Goal: Check status

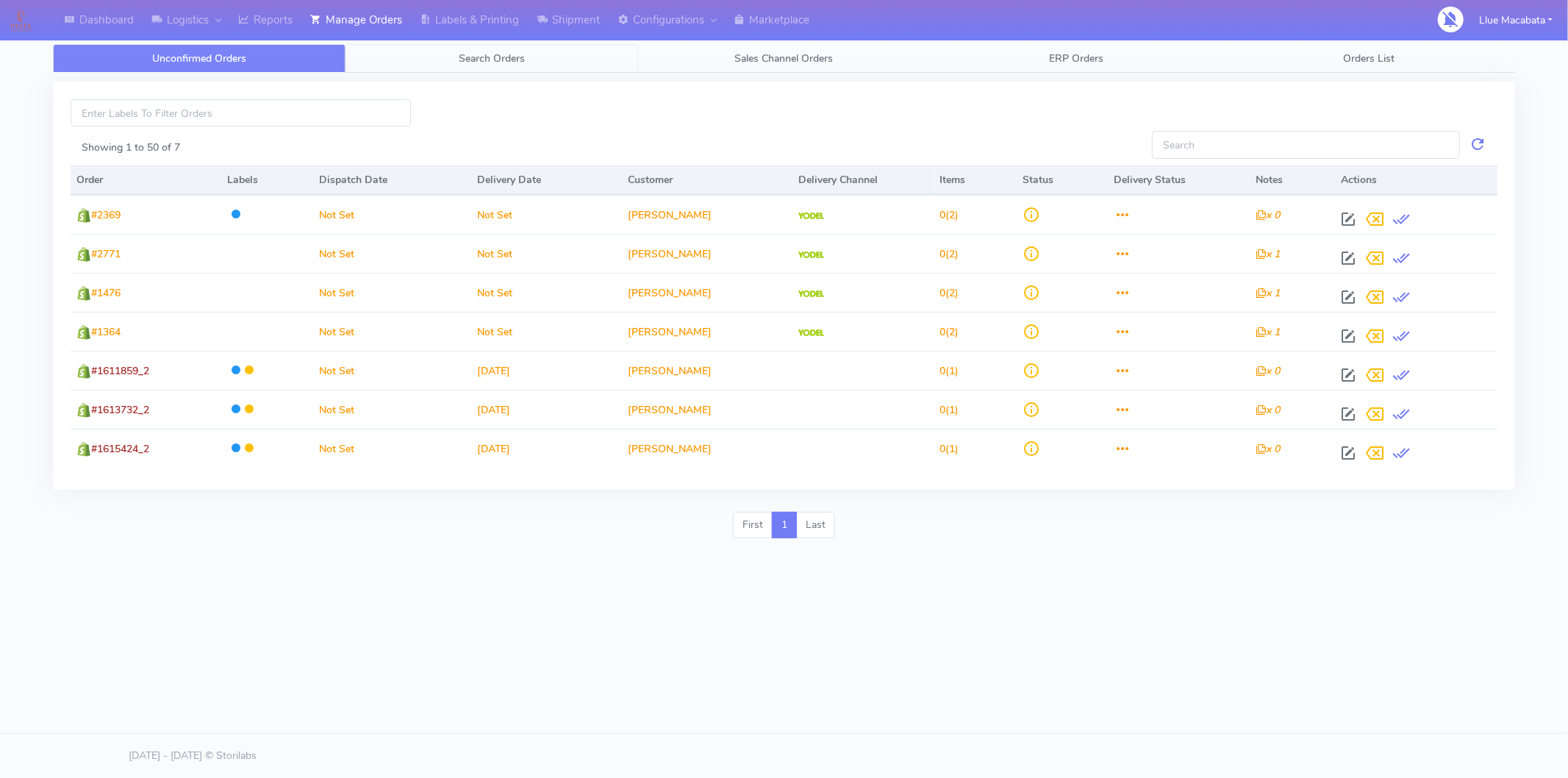
click at [460, 59] on span "Search Orders" at bounding box center [491, 58] width 66 height 14
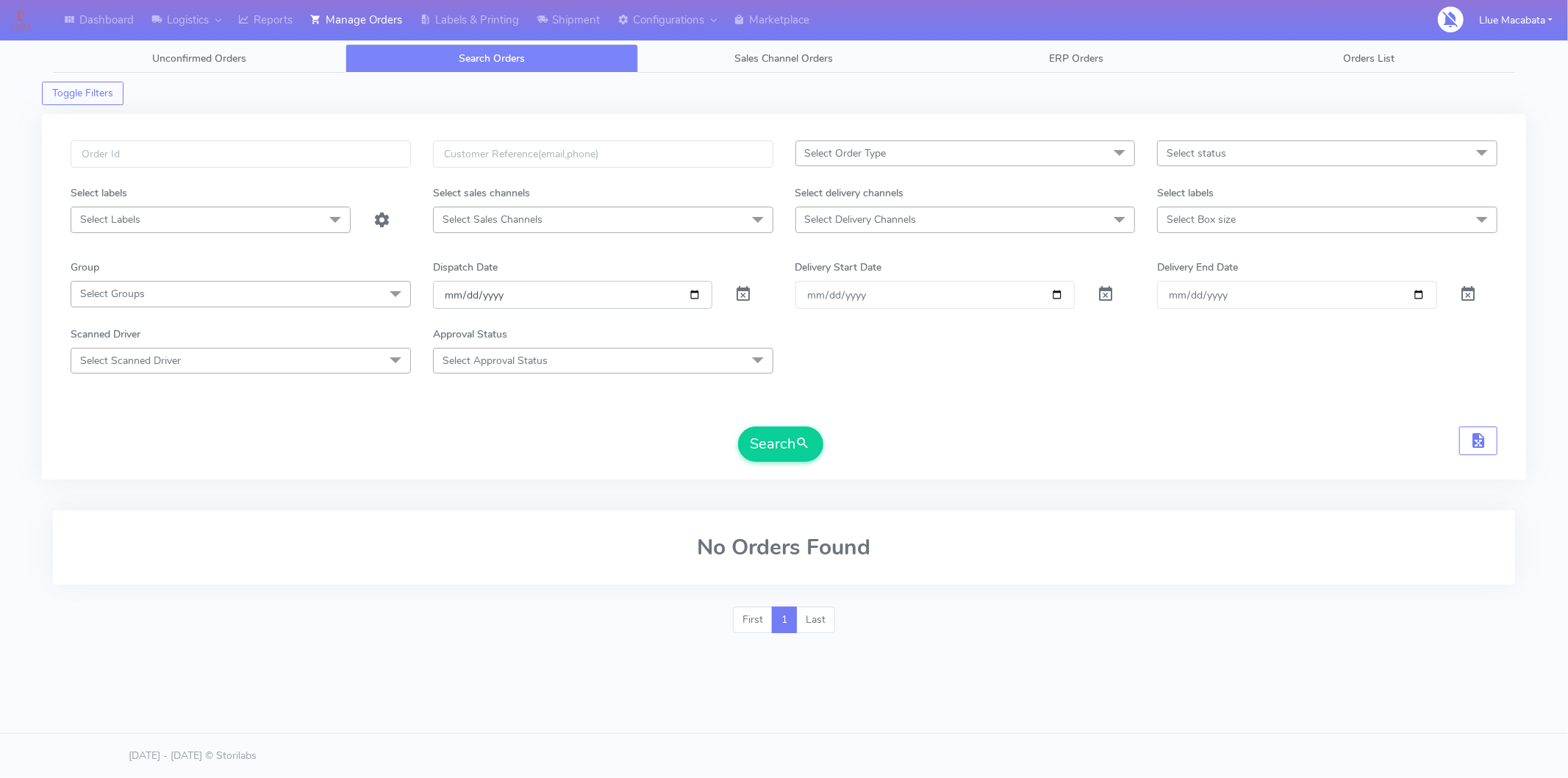
click at [442, 301] on input "[DATE]" at bounding box center [573, 294] width 280 height 28
click at [477, 290] on input "date" at bounding box center [573, 294] width 280 height 28
click at [460, 296] on input "date" at bounding box center [573, 294] width 280 height 28
click at [472, 292] on input "date" at bounding box center [573, 294] width 280 height 28
click at [209, 157] on input "text" at bounding box center [241, 155] width 341 height 28
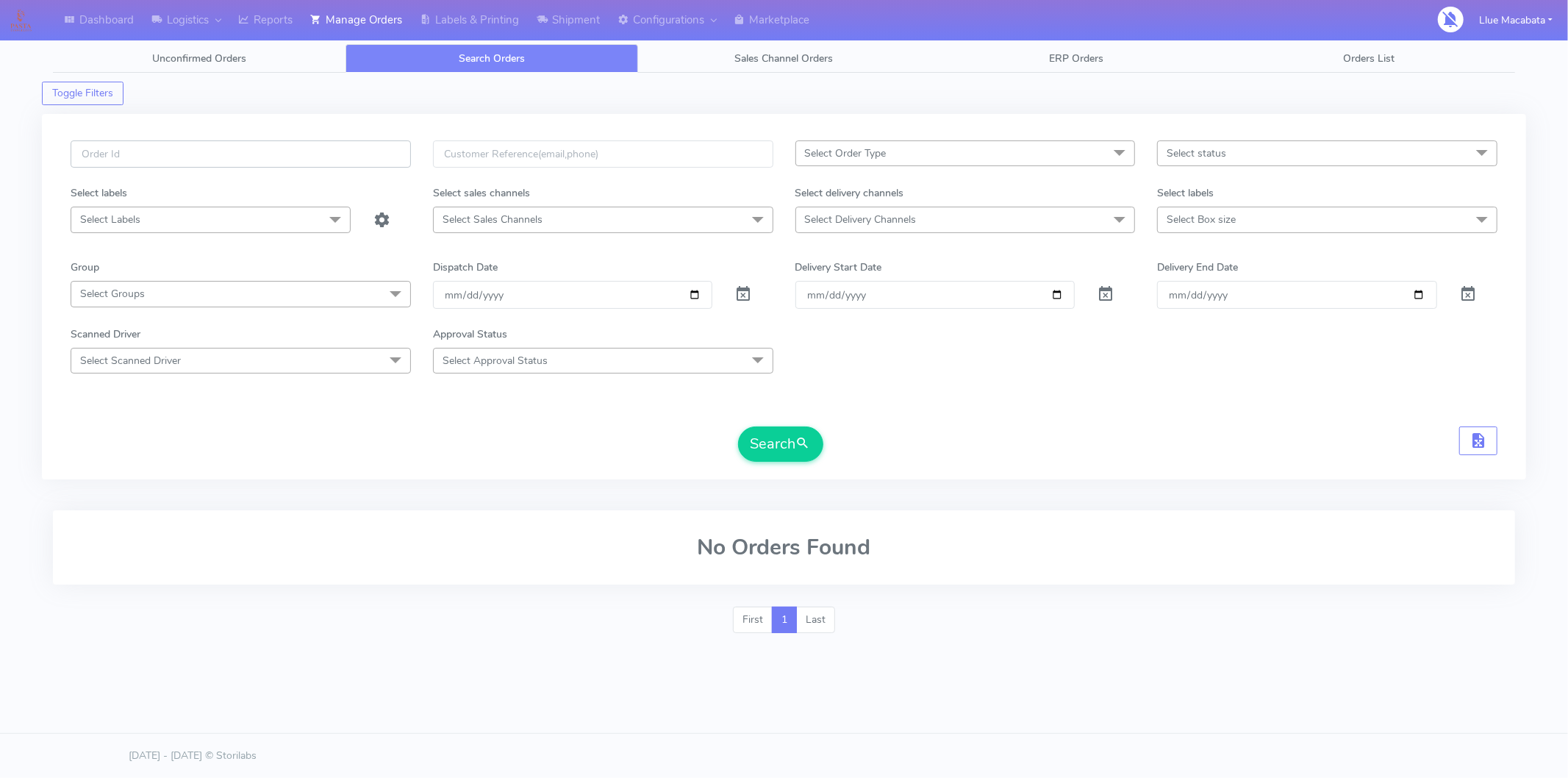
paste input "1616255"
type input "1616255"
click at [787, 443] on button "Search" at bounding box center [781, 444] width 86 height 35
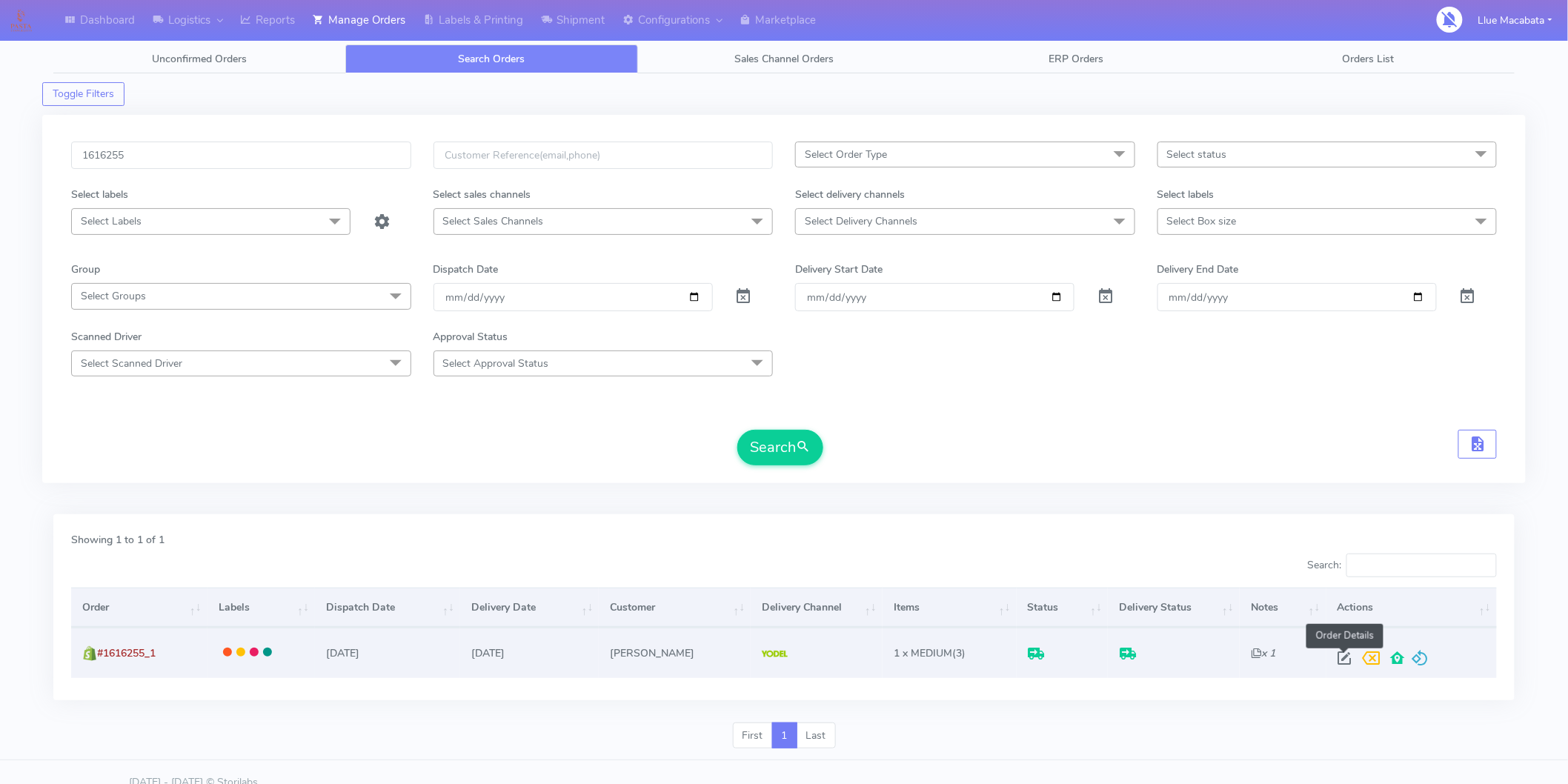
click at [1338, 664] on span at bounding box center [1345, 661] width 27 height 14
select select "5"
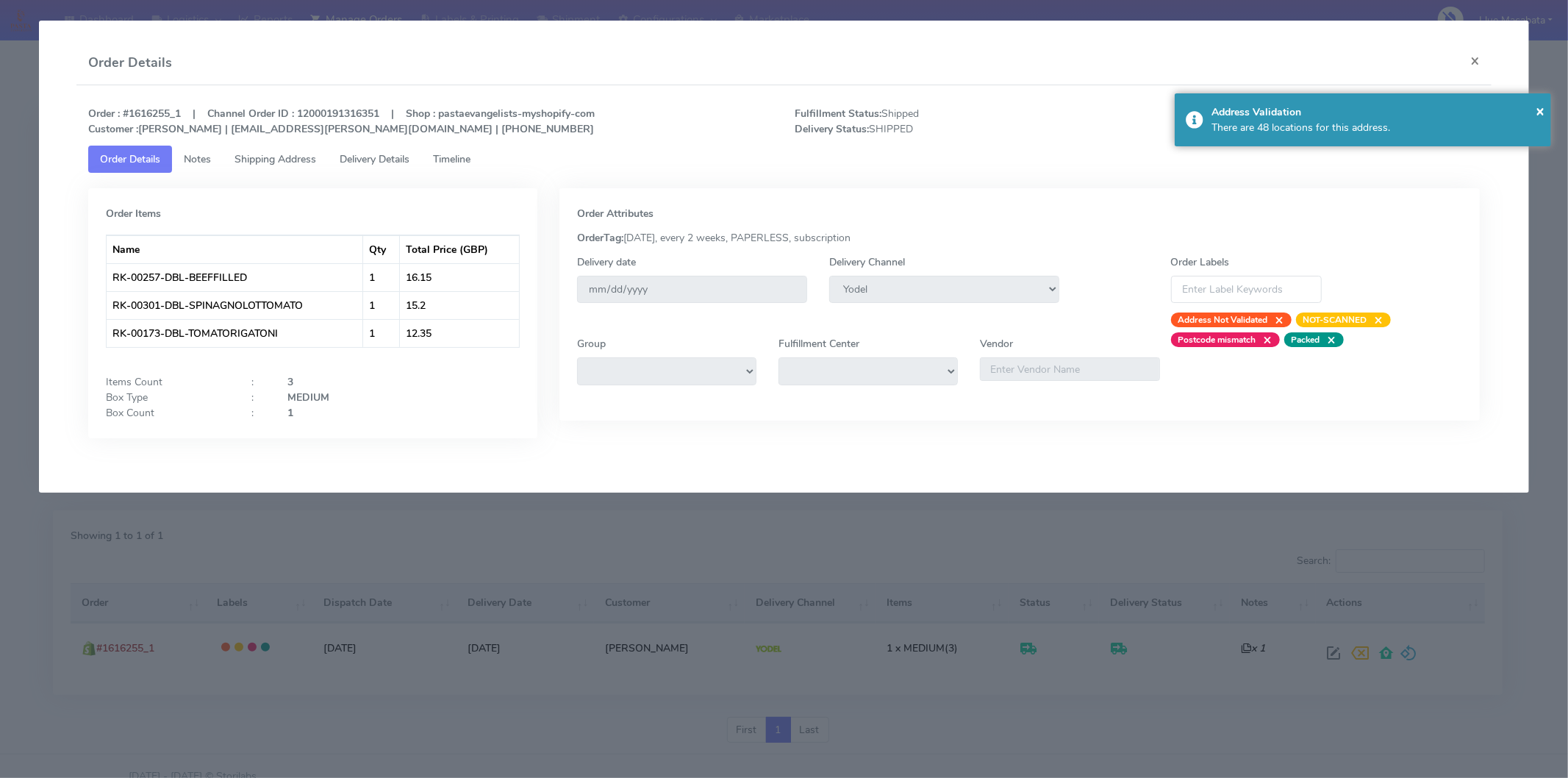
click at [446, 153] on span "Timeline" at bounding box center [452, 160] width 37 height 14
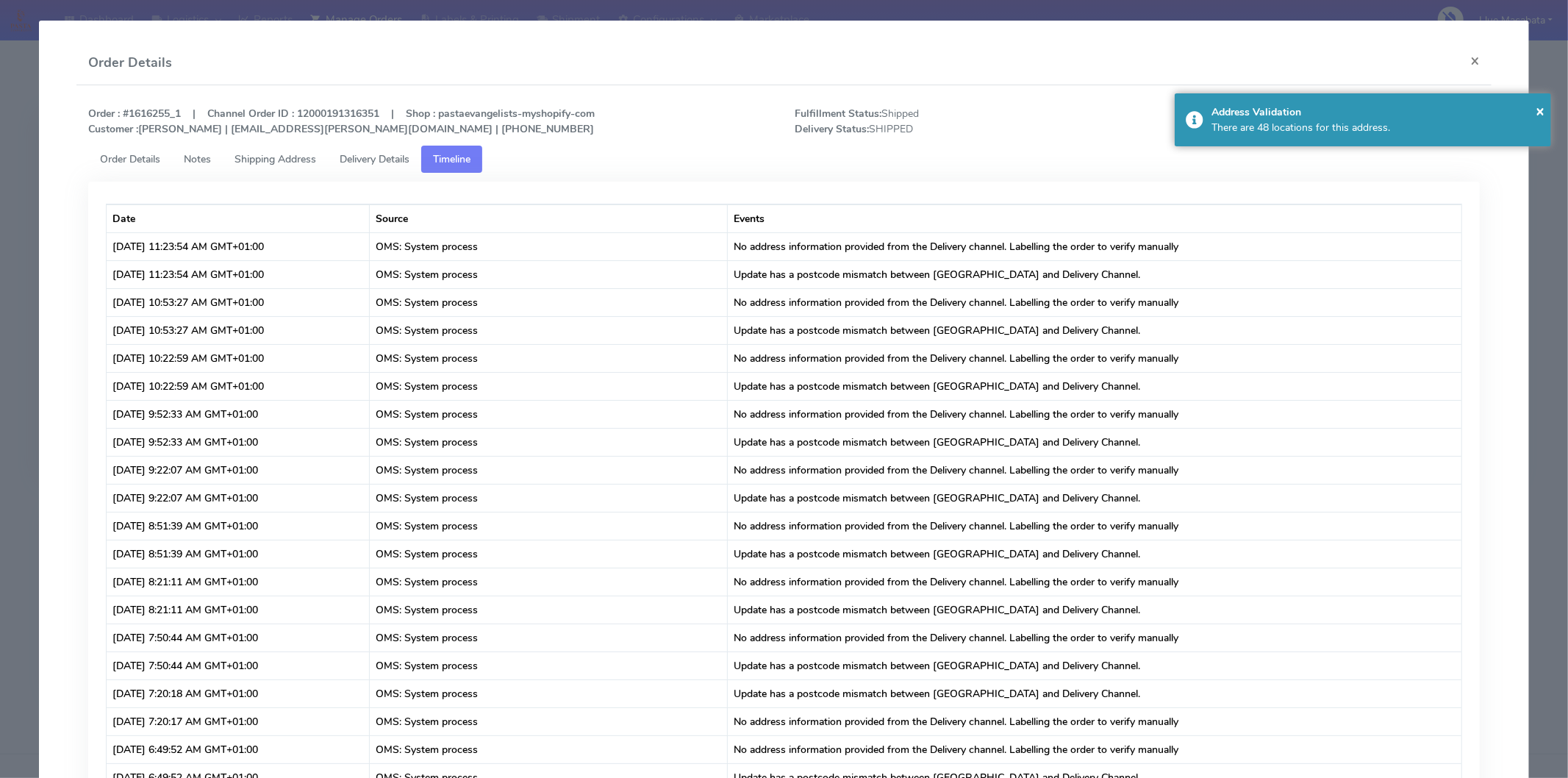
click at [402, 153] on span "Delivery Details" at bounding box center [374, 160] width 70 height 14
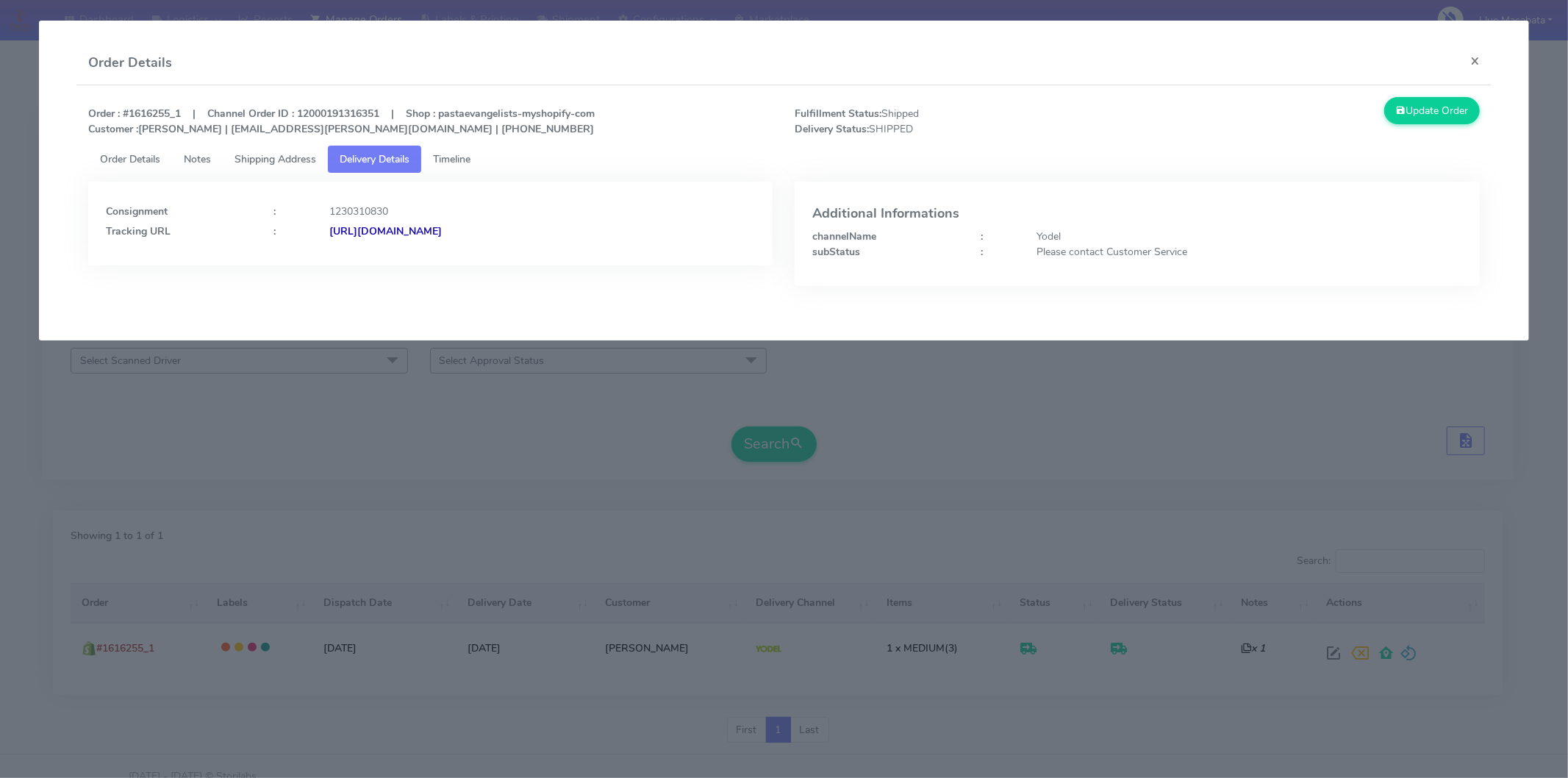
click at [442, 225] on strong "[URL][DOMAIN_NAME]" at bounding box center [385, 231] width 112 height 14
